Goal: Find specific page/section: Find specific page/section

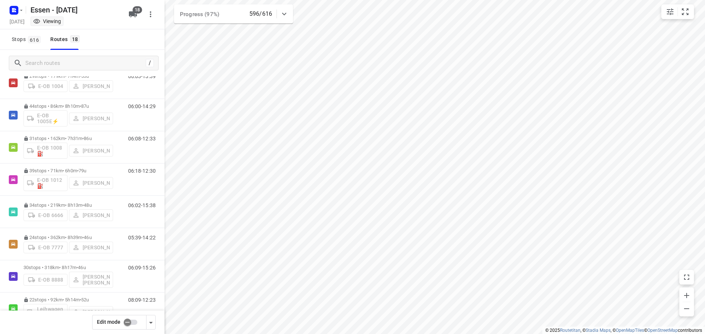
scroll to position [37, 0]
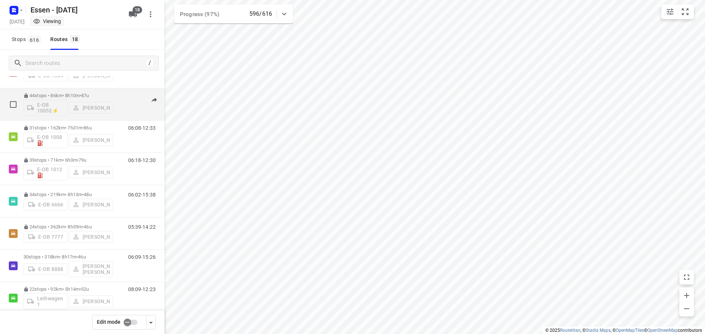
click at [69, 95] on p "44 stops • 86km • 8h10m • [DATE]" at bounding box center [68, 96] width 90 height 6
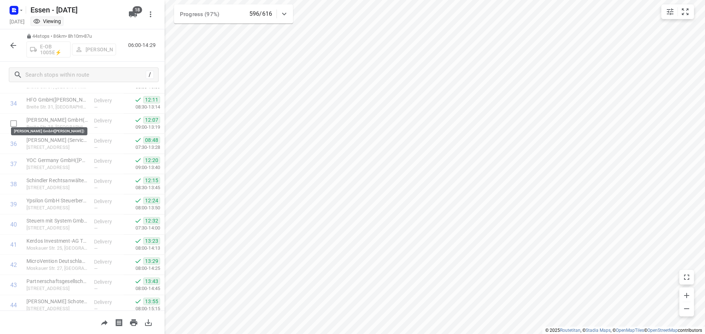
scroll to position [723, 0]
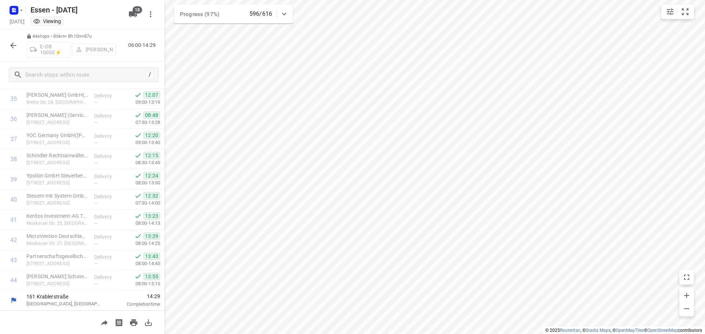
click at [10, 43] on icon "button" at bounding box center [13, 45] width 9 height 9
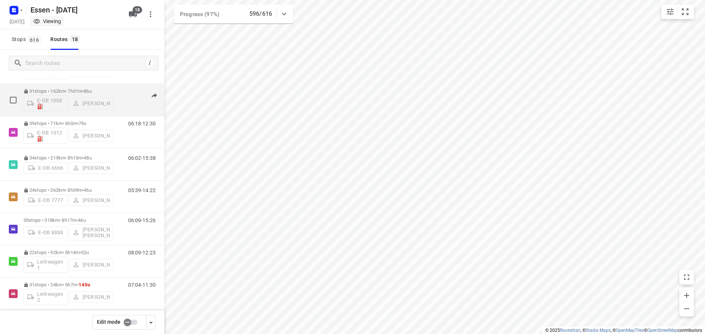
scroll to position [147, 0]
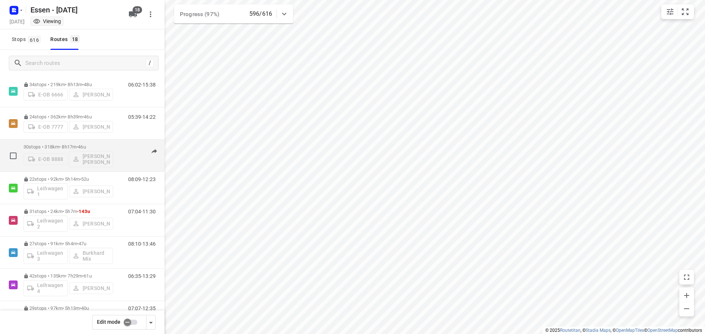
click at [66, 147] on p "30 stops • 318km • 8h17m • [DATE]" at bounding box center [68, 147] width 90 height 6
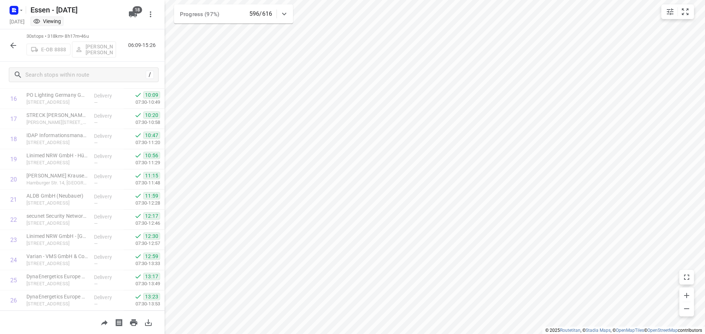
scroll to position [440, 0]
click at [10, 43] on icon "button" at bounding box center [13, 45] width 9 height 9
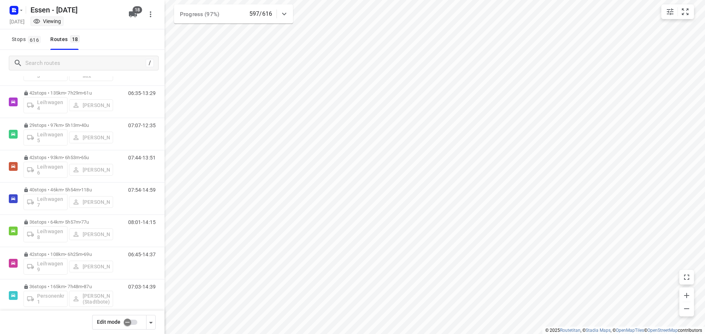
scroll to position [330, 0]
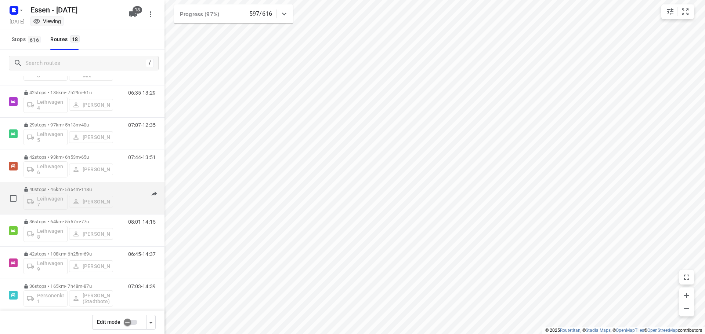
click at [68, 188] on p "40 stops • 46km • 5h54m • [DATE]" at bounding box center [68, 190] width 90 height 6
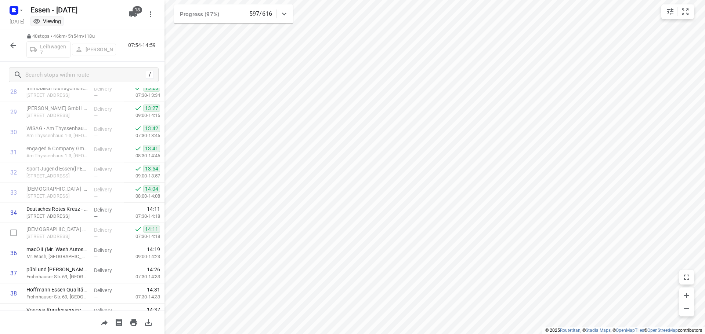
scroll to position [642, 0]
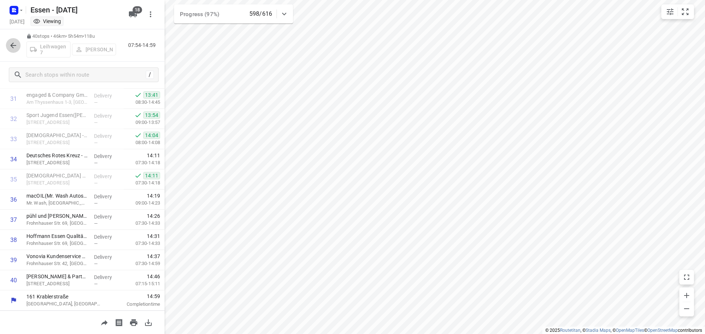
click at [11, 46] on icon "button" at bounding box center [13, 45] width 9 height 9
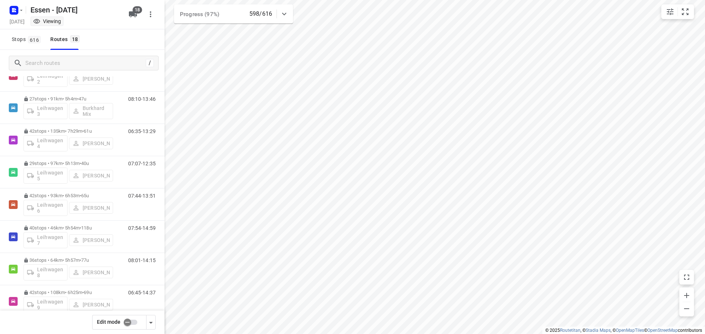
scroll to position [330, 0]
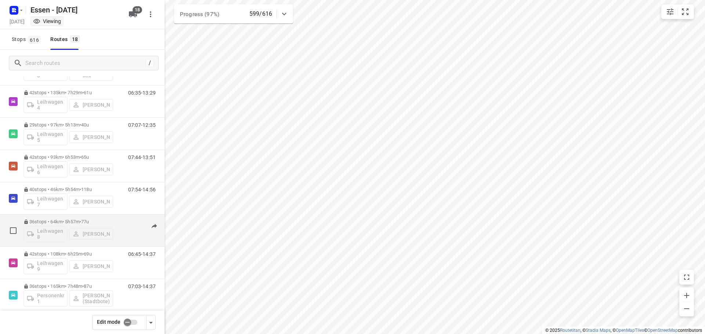
click at [63, 220] on p "36 stops • 64km • 5h57m • [DATE]" at bounding box center [68, 222] width 90 height 6
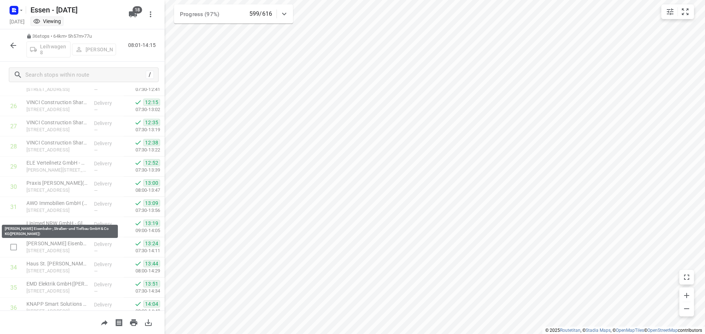
scroll to position [561, 0]
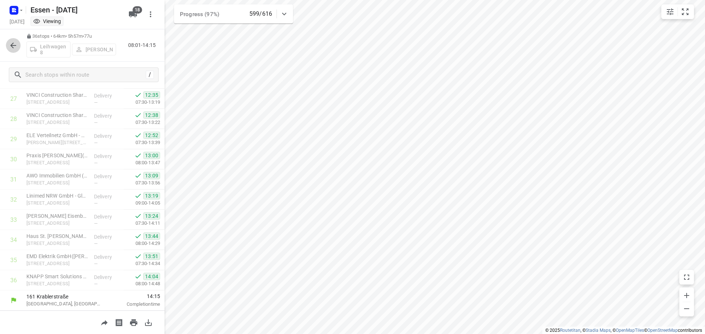
click at [14, 45] on icon "button" at bounding box center [13, 46] width 6 height 6
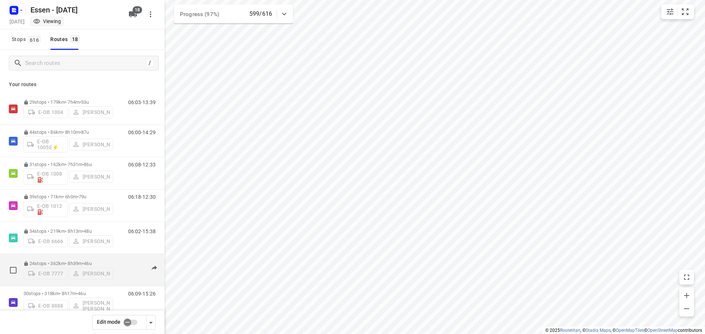
click at [70, 262] on p "24 stops • 362km • 8h39m • [DATE]" at bounding box center [68, 264] width 90 height 6
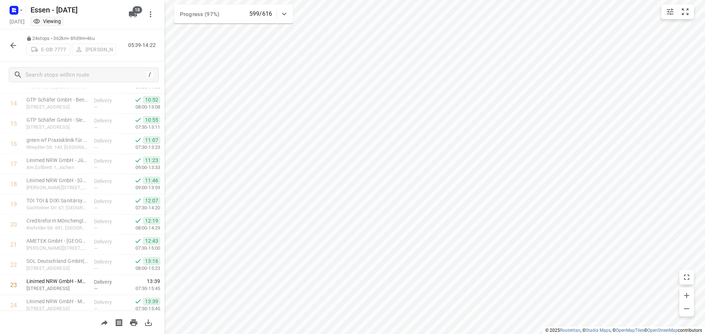
scroll to position [319, 0]
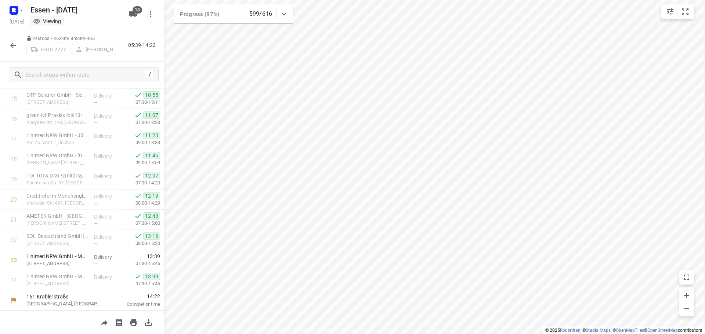
click at [12, 45] on icon "button" at bounding box center [13, 46] width 6 height 6
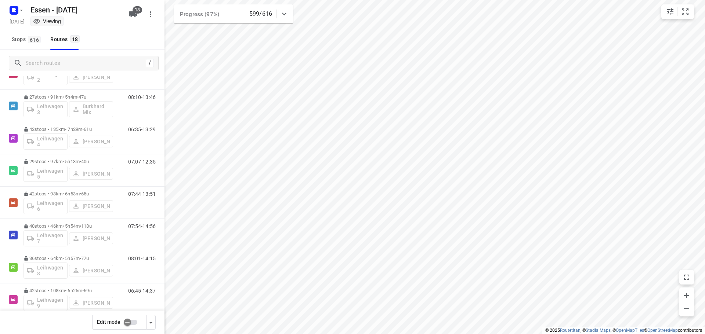
scroll to position [371, 0]
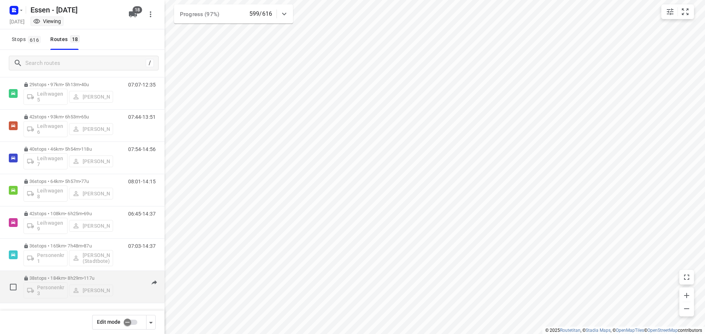
click at [61, 279] on p "38 stops • 184km • 8h29m • [DATE]" at bounding box center [68, 279] width 90 height 6
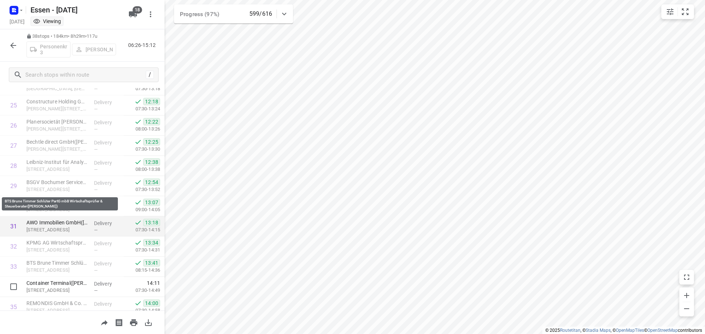
scroll to position [601, 0]
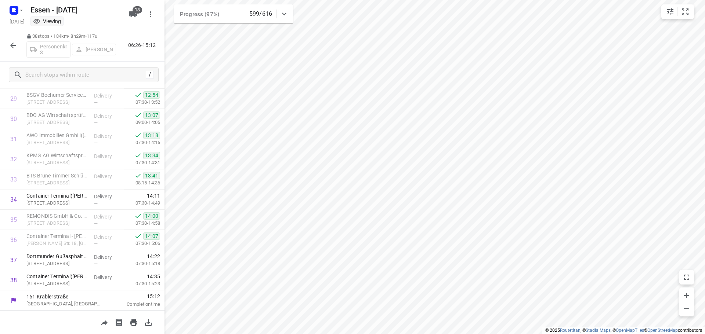
click at [12, 46] on icon "button" at bounding box center [13, 46] width 6 height 6
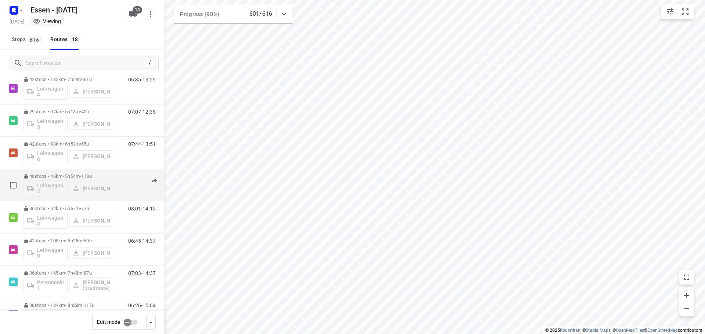
scroll to position [371, 0]
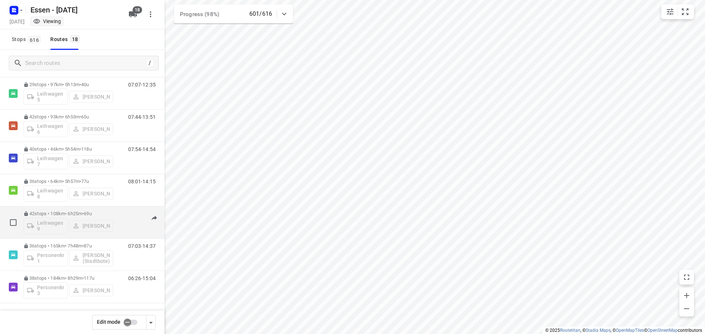
click at [71, 214] on p "42 stops • 108km • 6h25m • [DATE]" at bounding box center [68, 214] width 90 height 6
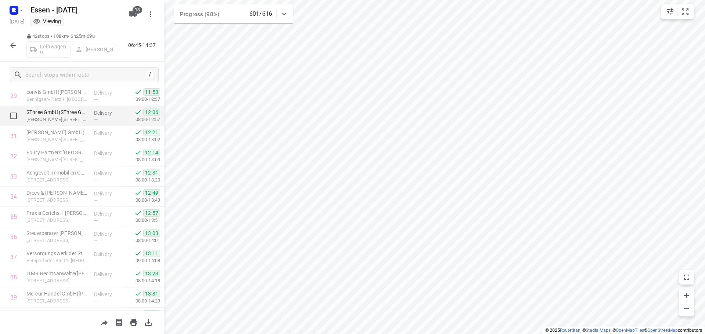
scroll to position [682, 0]
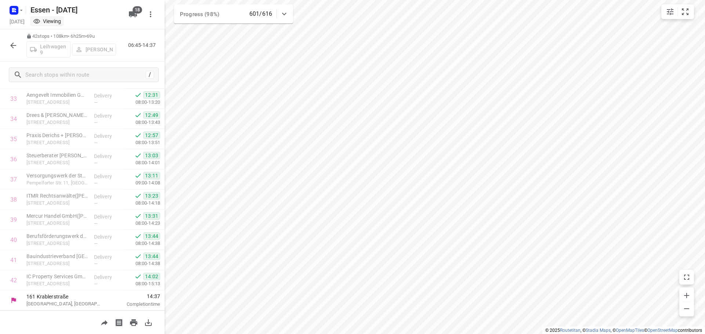
click at [14, 47] on icon "button" at bounding box center [13, 45] width 9 height 9
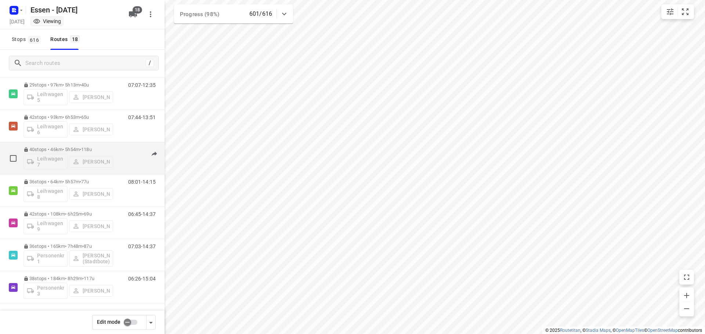
scroll to position [371, 0]
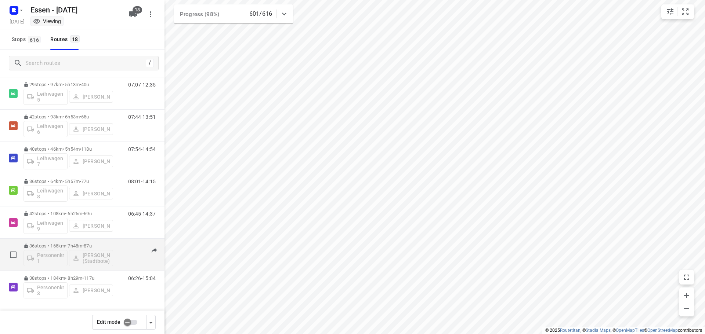
click at [84, 247] on span "•" at bounding box center [82, 246] width 1 height 6
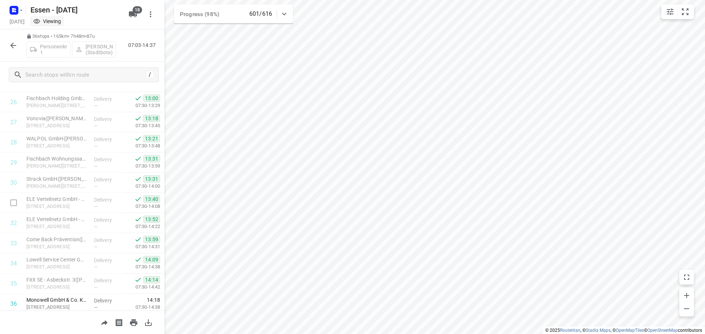
scroll to position [561, 0]
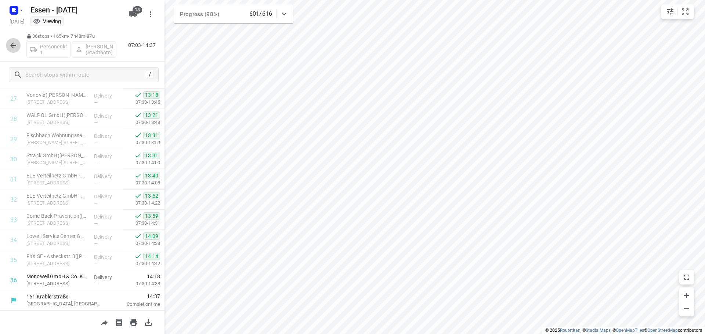
click at [11, 43] on icon "button" at bounding box center [13, 45] width 9 height 9
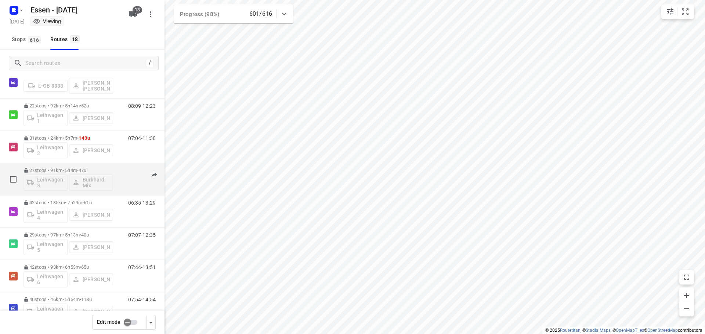
scroll to position [371, 0]
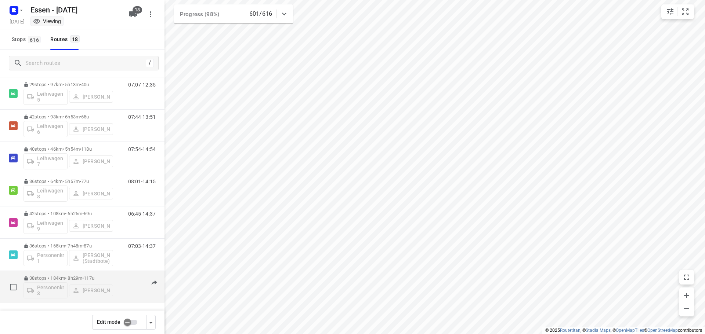
click at [63, 277] on p "38 stops • 184km • 8h29m • [DATE]" at bounding box center [68, 279] width 90 height 6
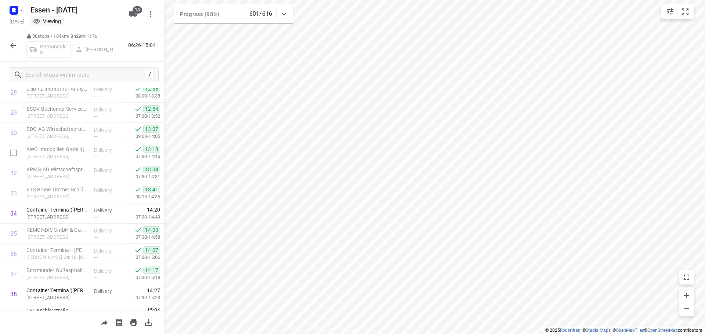
scroll to position [601, 0]
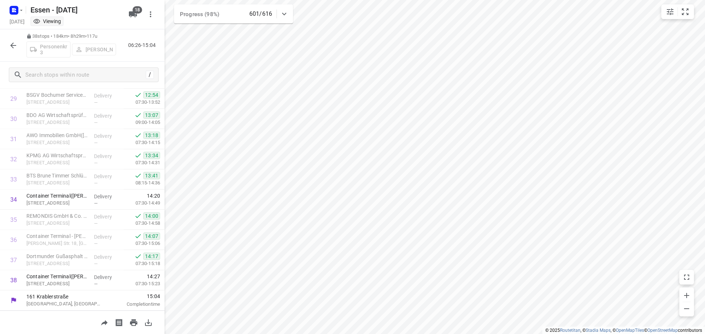
click at [12, 44] on icon "button" at bounding box center [13, 46] width 6 height 6
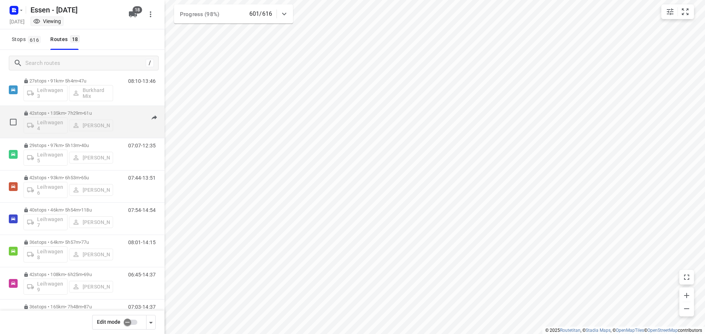
scroll to position [371, 0]
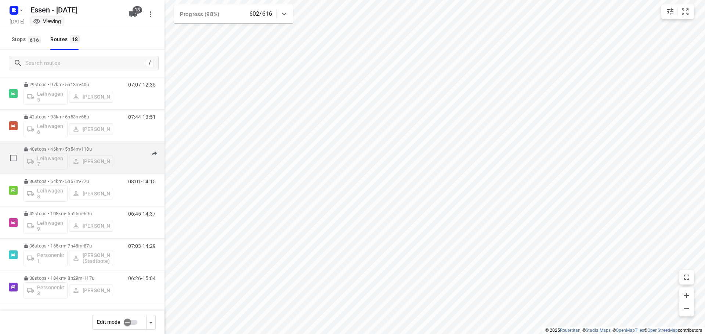
click at [56, 146] on p "40 stops • 46km • 5h54m • [DATE]" at bounding box center [68, 149] width 90 height 6
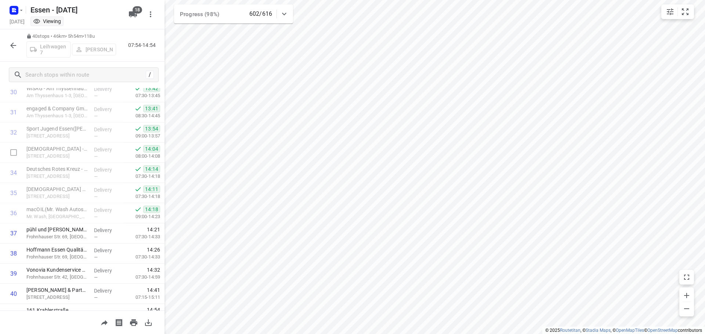
scroll to position [642, 0]
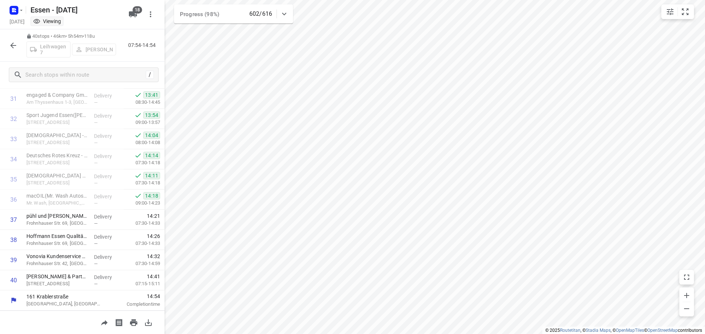
click at [11, 41] on icon "button" at bounding box center [13, 45] width 9 height 9
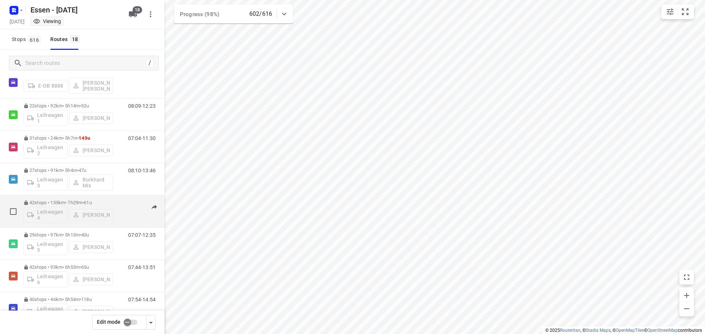
scroll to position [371, 0]
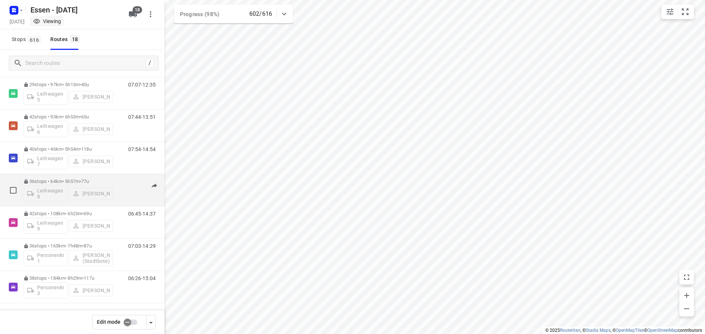
click at [65, 182] on p "36 stops • 64km • 5h57m • [DATE]" at bounding box center [68, 182] width 90 height 6
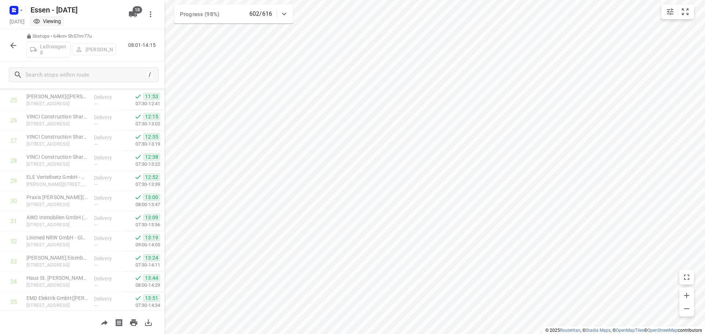
scroll to position [561, 0]
click at [12, 42] on icon "button" at bounding box center [13, 45] width 9 height 9
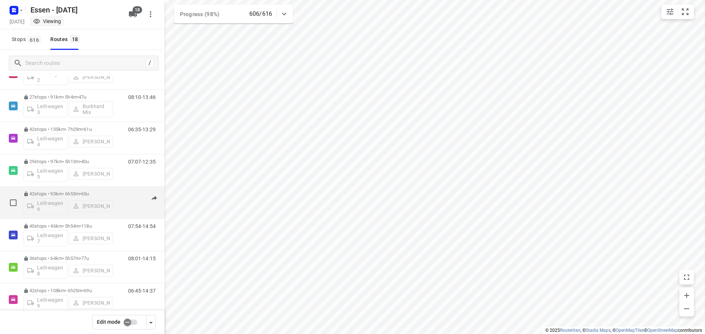
scroll to position [330, 0]
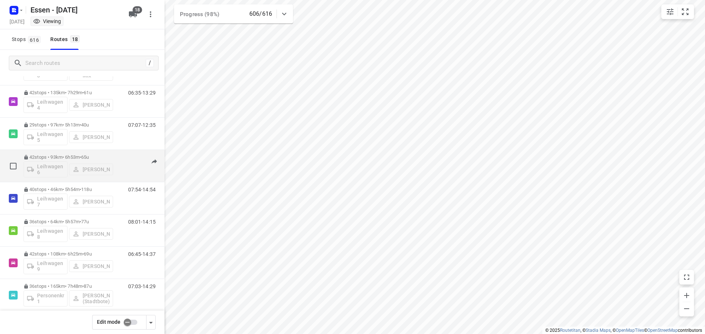
click at [69, 154] on div "42 stops • 93km • 6h53m • [DATE] Leihwagen 6 [PERSON_NAME]" at bounding box center [68, 166] width 90 height 30
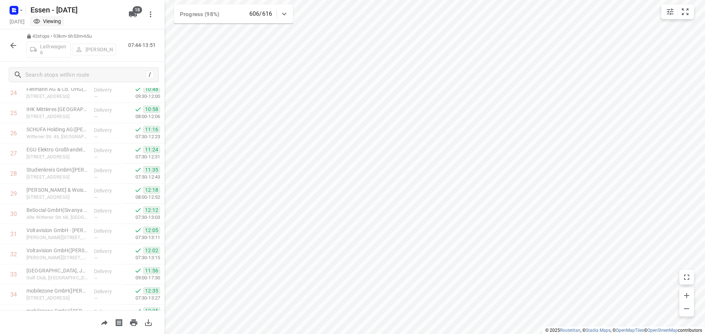
scroll to position [551, 0]
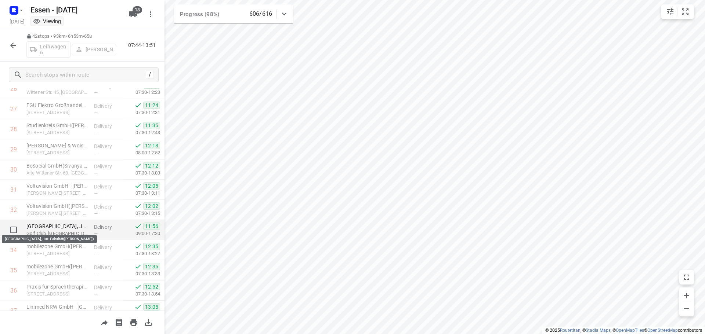
click at [76, 230] on p "[GEOGRAPHIC_DATA], Jur. Fakultät([PERSON_NAME])" at bounding box center [57, 226] width 62 height 7
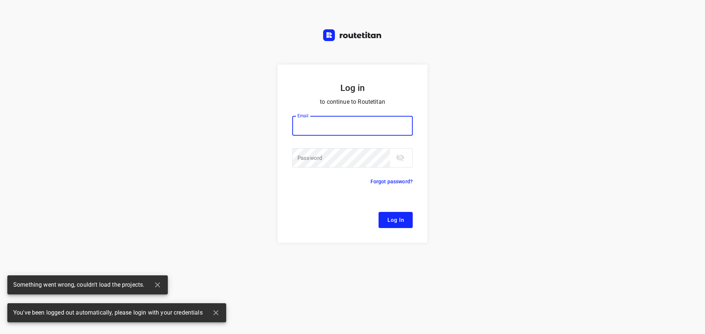
type input "[EMAIL_ADDRESS][DOMAIN_NAME]"
